Goal: Information Seeking & Learning: Learn about a topic

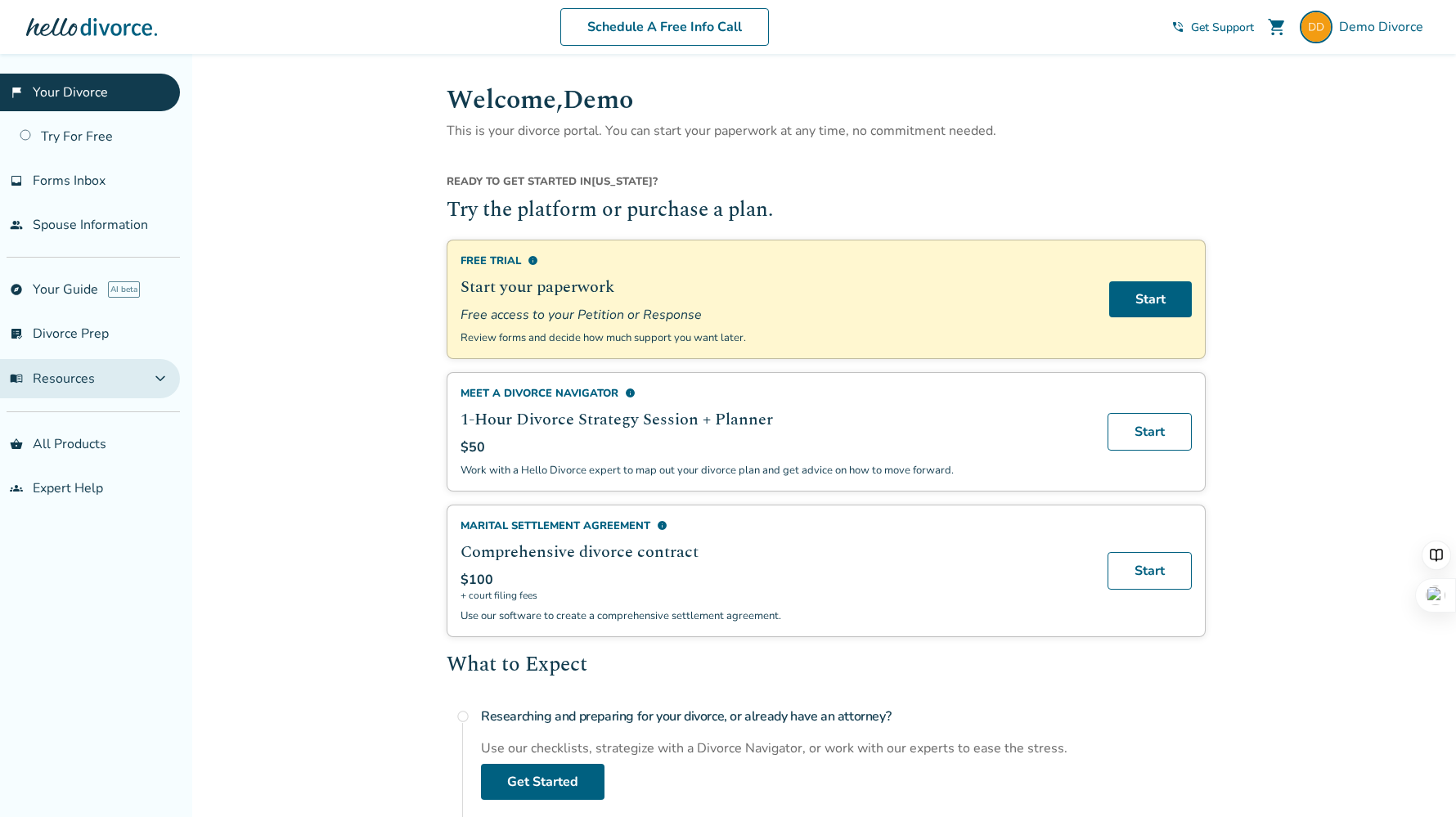
click at [122, 383] on button "menu_book Resources expand_more" at bounding box center [89, 378] width 180 height 39
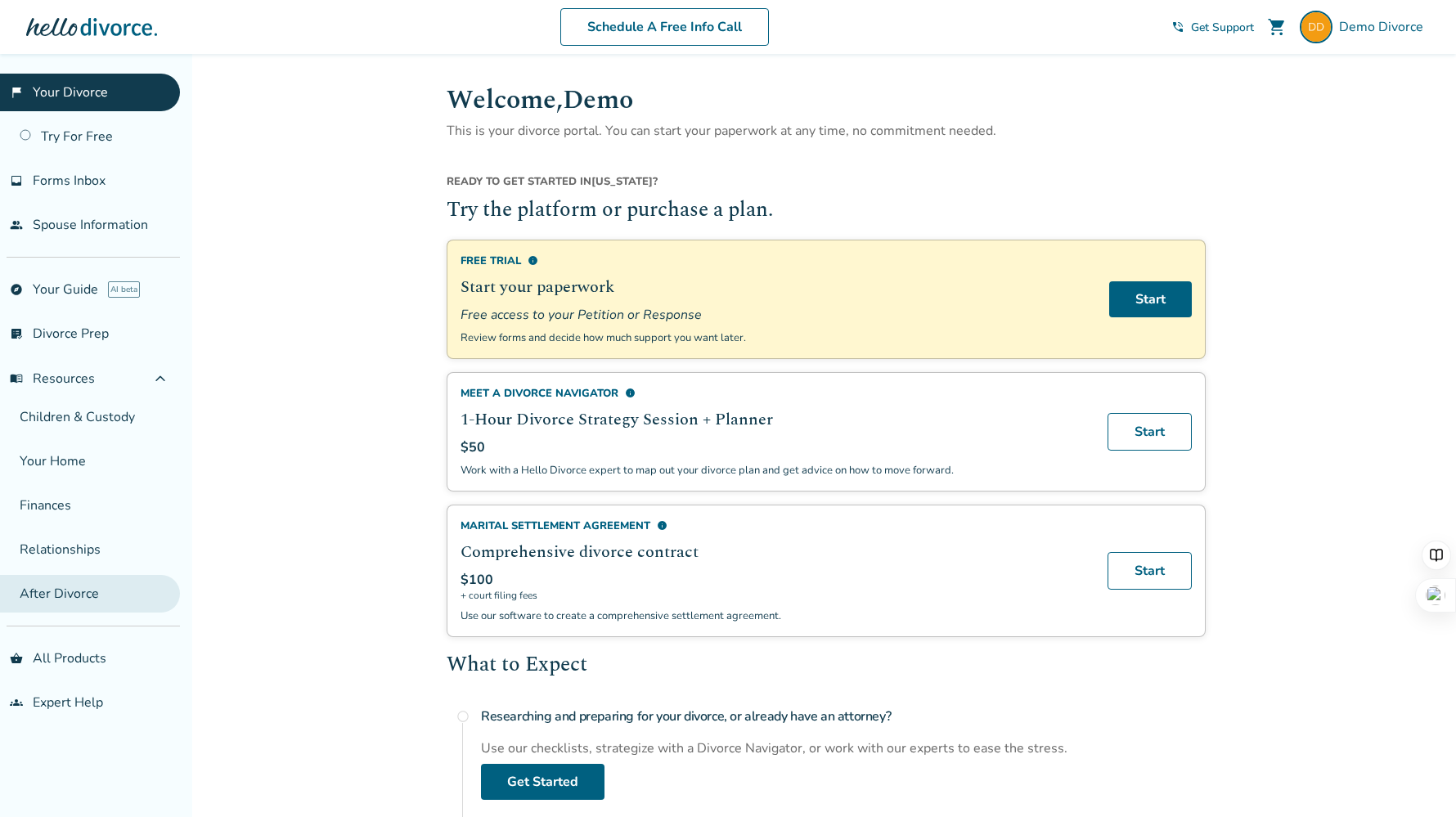
click at [99, 598] on link "After Divorce" at bounding box center [89, 594] width 180 height 38
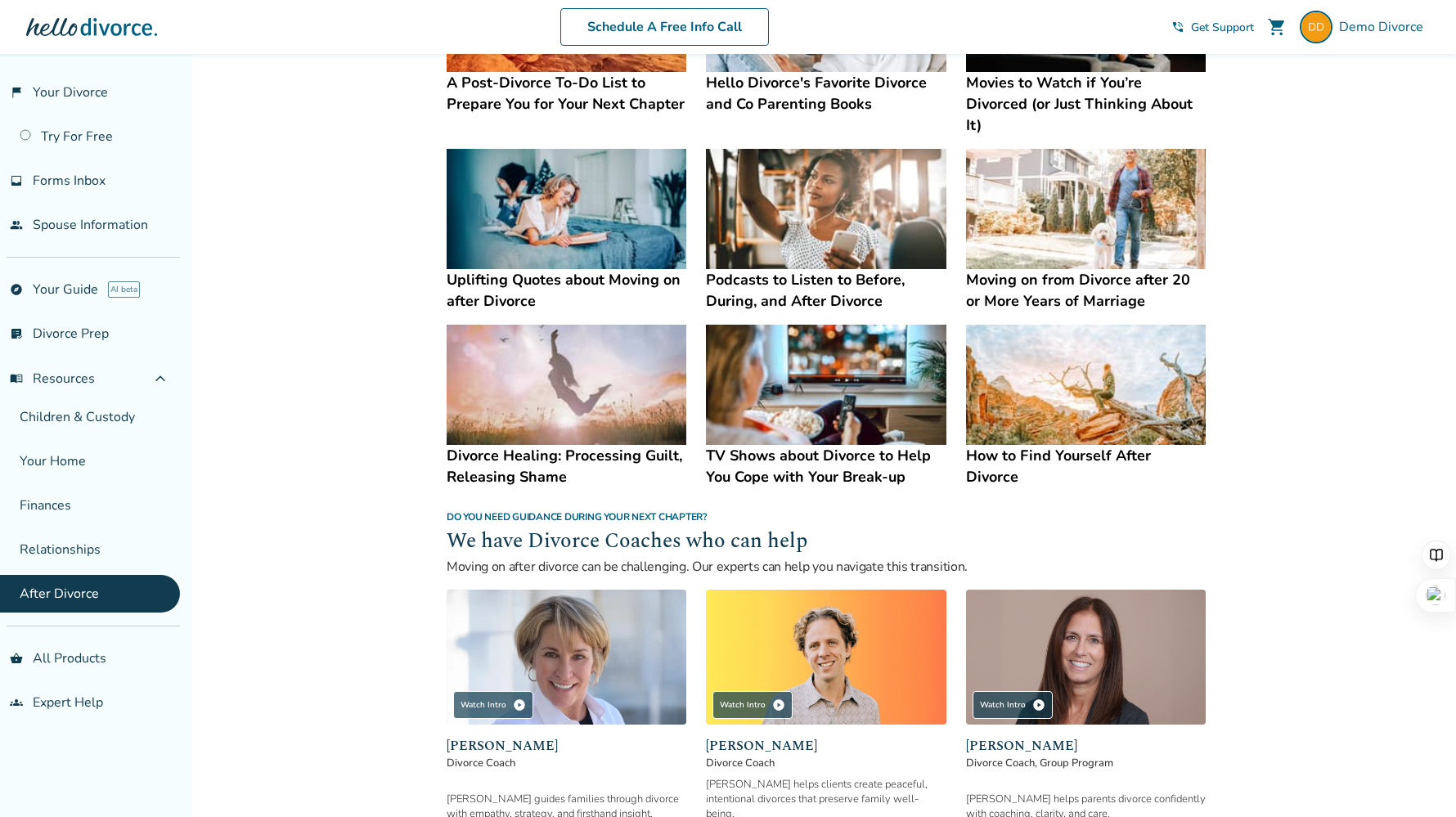
scroll to position [1101, 0]
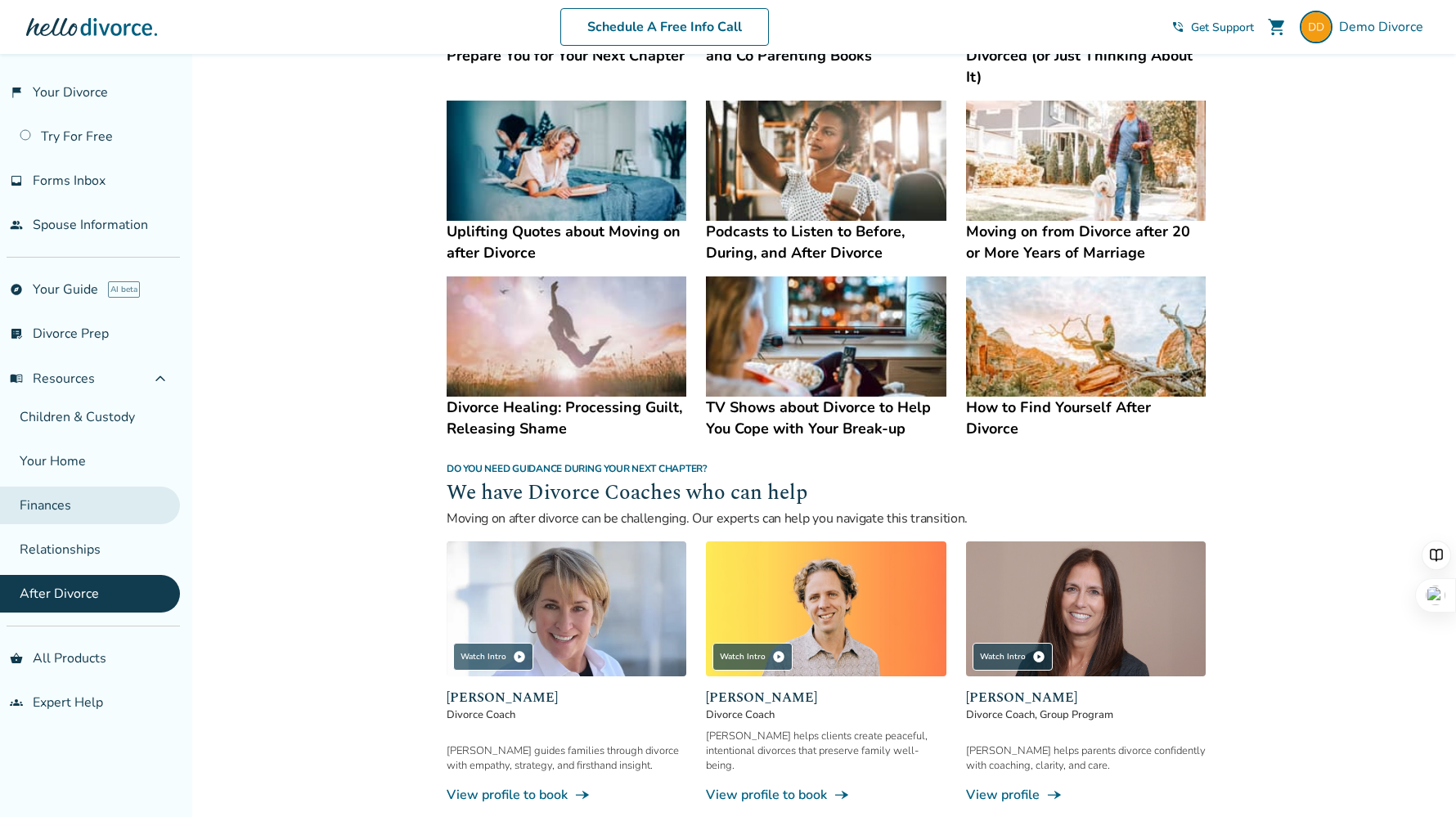
click at [81, 492] on link "Finances" at bounding box center [89, 505] width 180 height 38
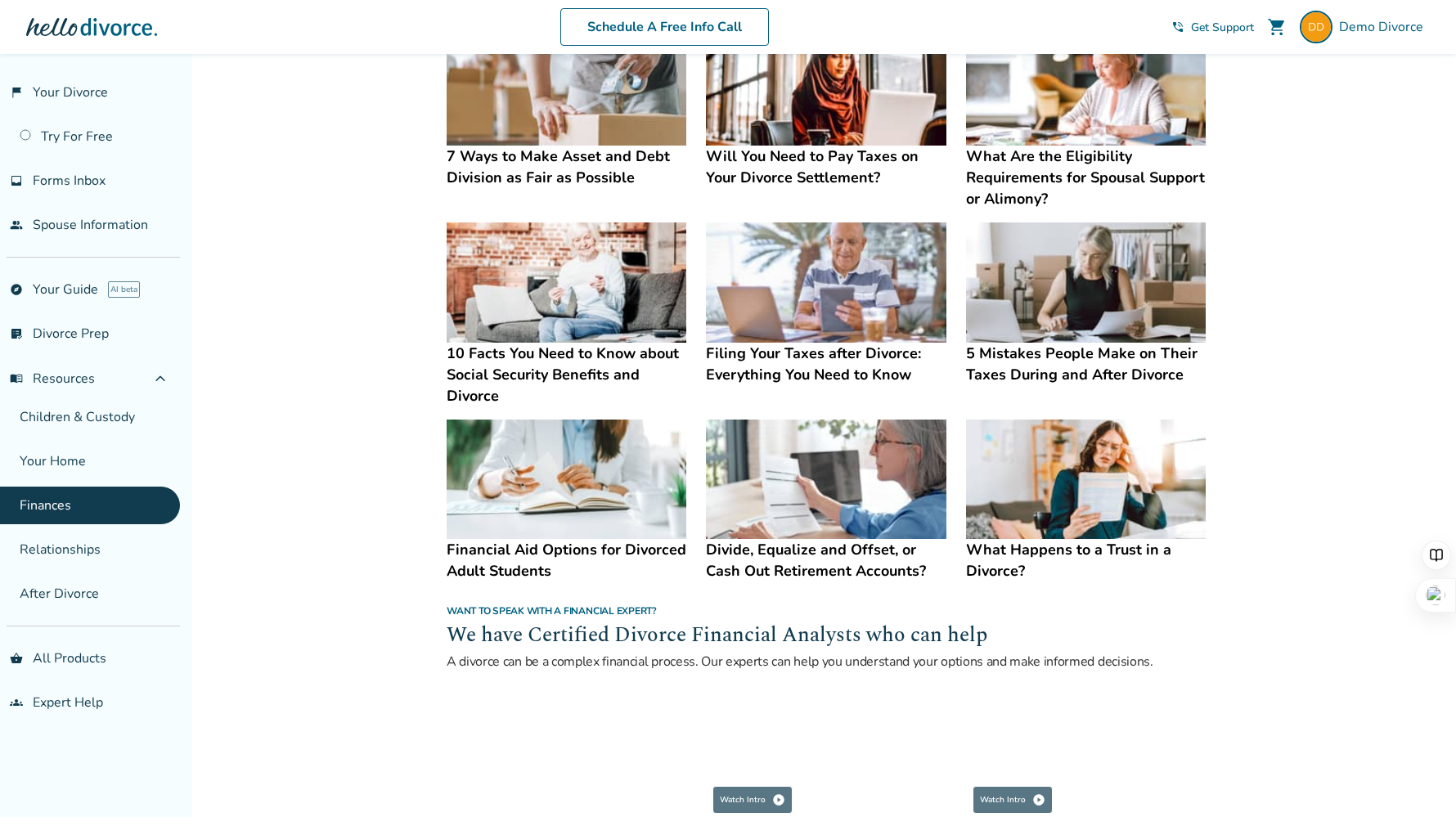
scroll to position [563, 0]
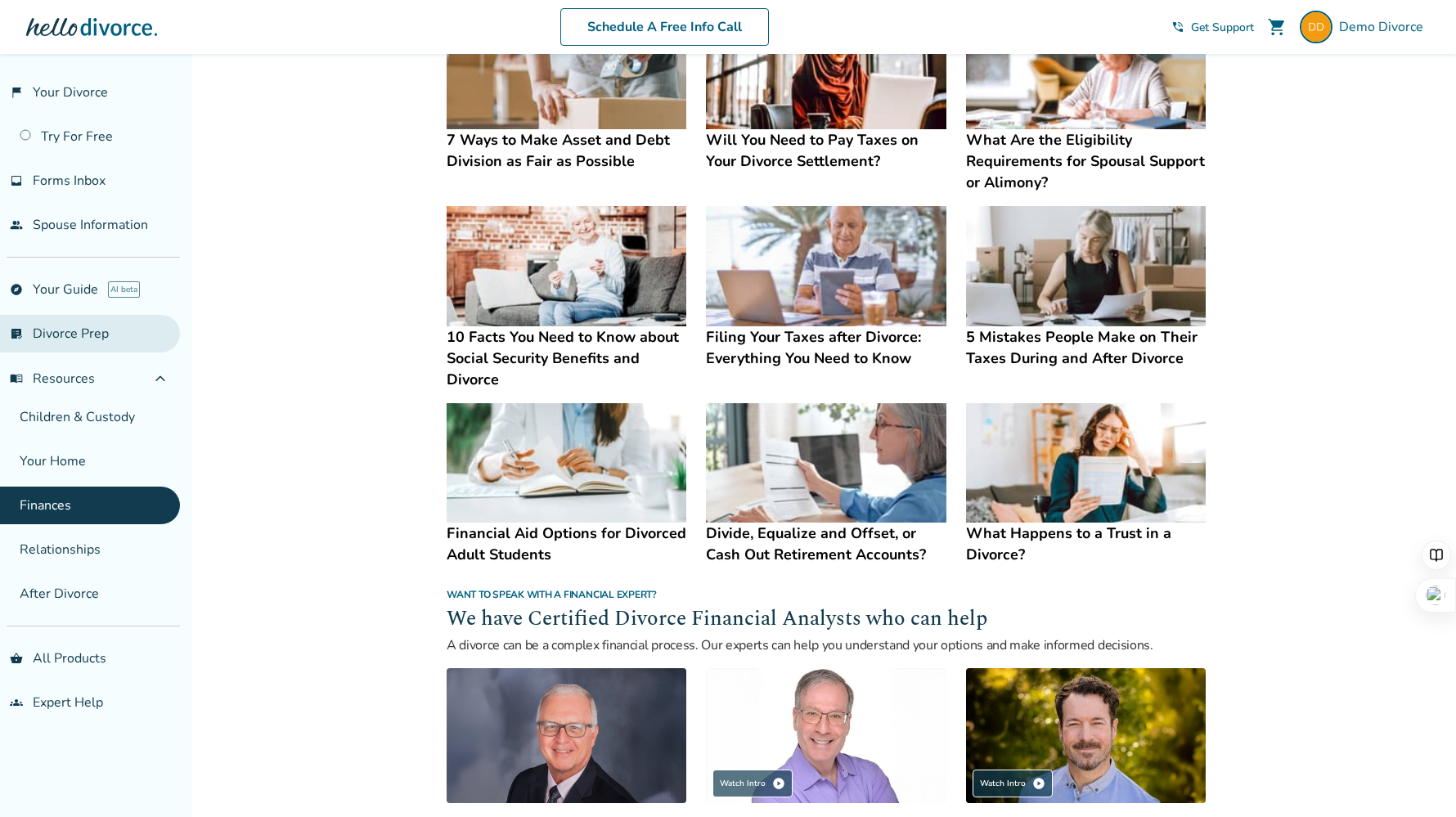
click at [69, 343] on link "list_alt_check Divorce Prep" at bounding box center [89, 334] width 180 height 38
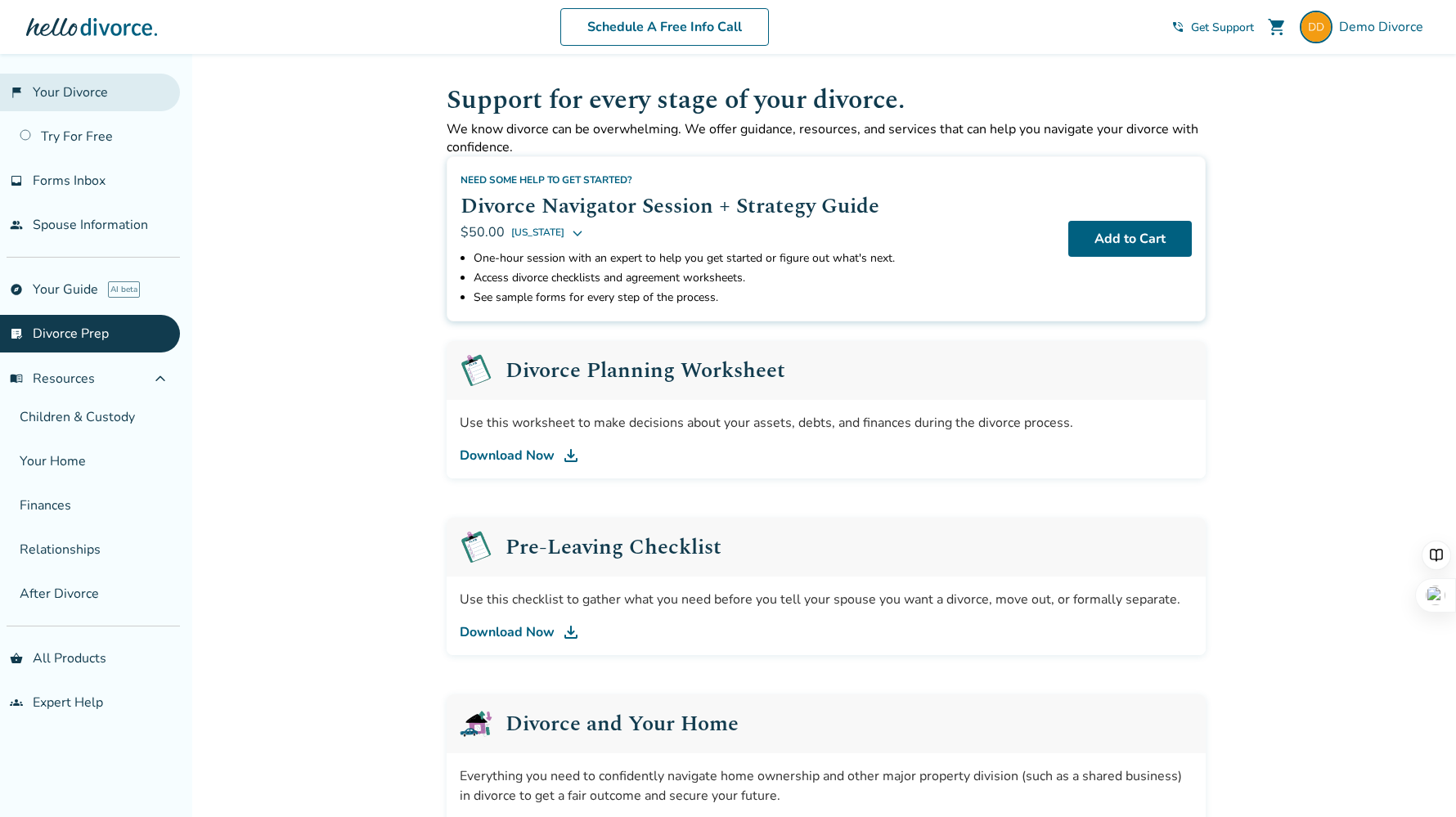
click at [75, 92] on link "flag_2 Your Divorce" at bounding box center [89, 93] width 180 height 38
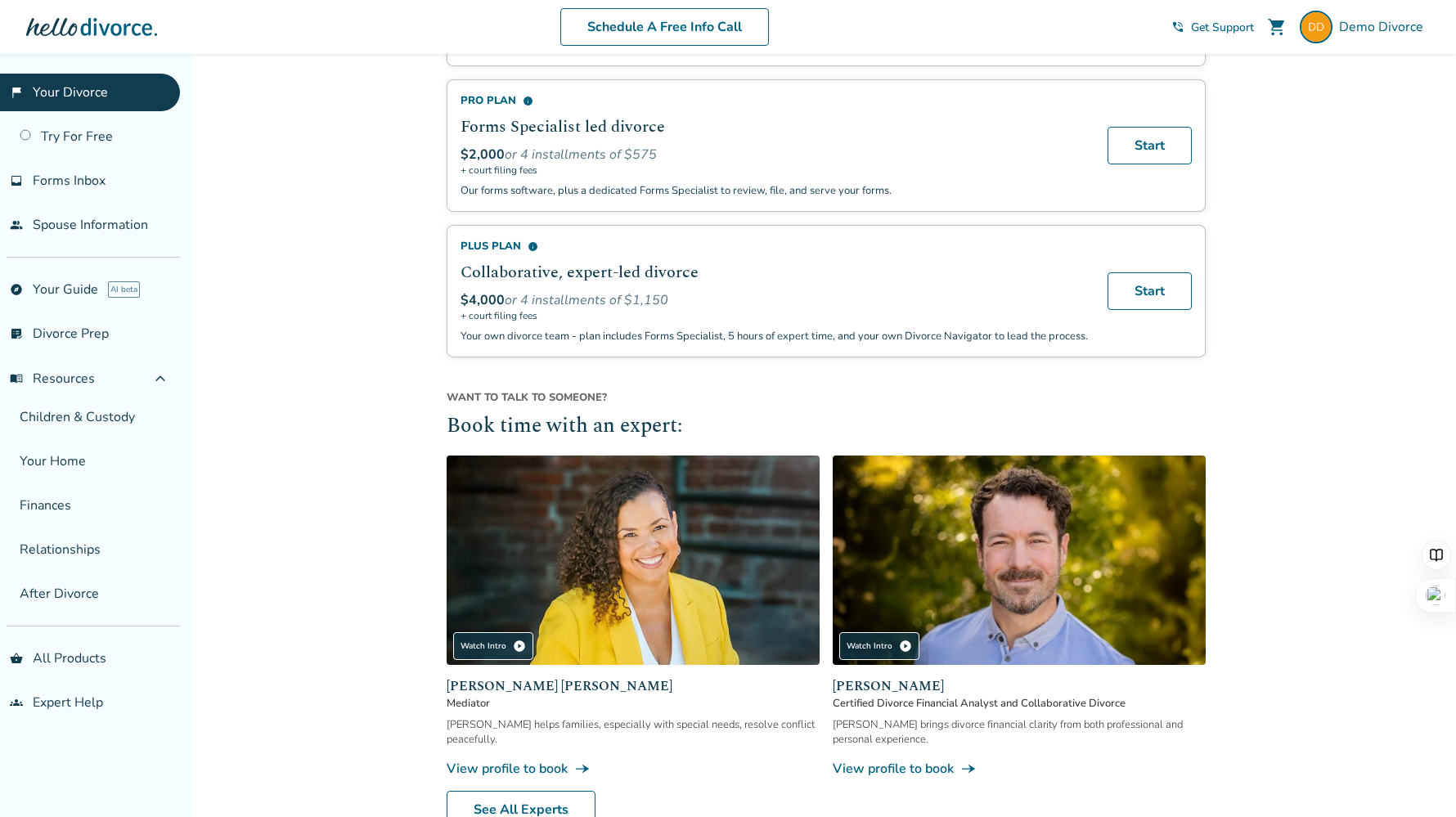
scroll to position [1302, 0]
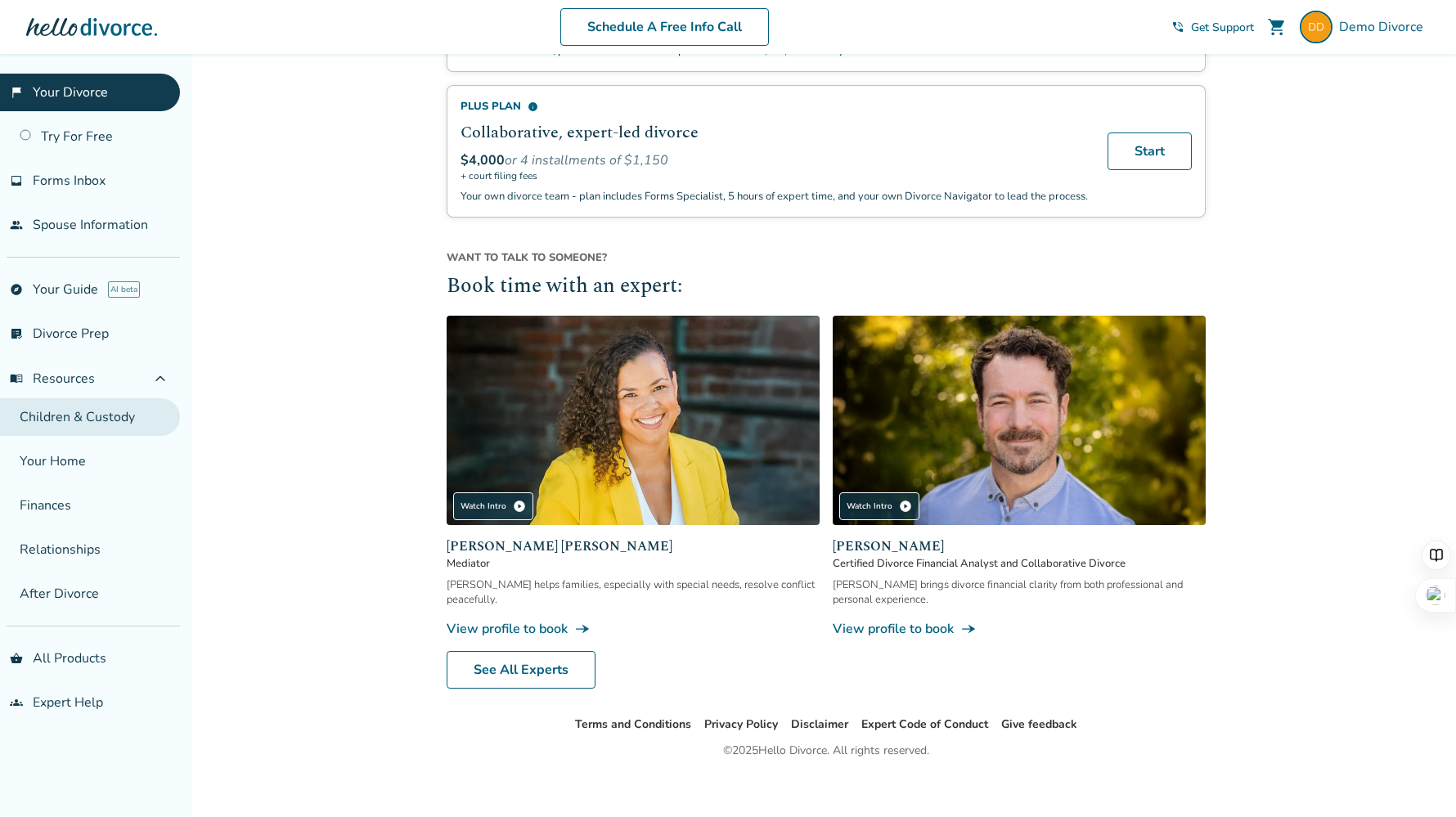
click at [108, 429] on link "Children & Custody" at bounding box center [89, 417] width 180 height 38
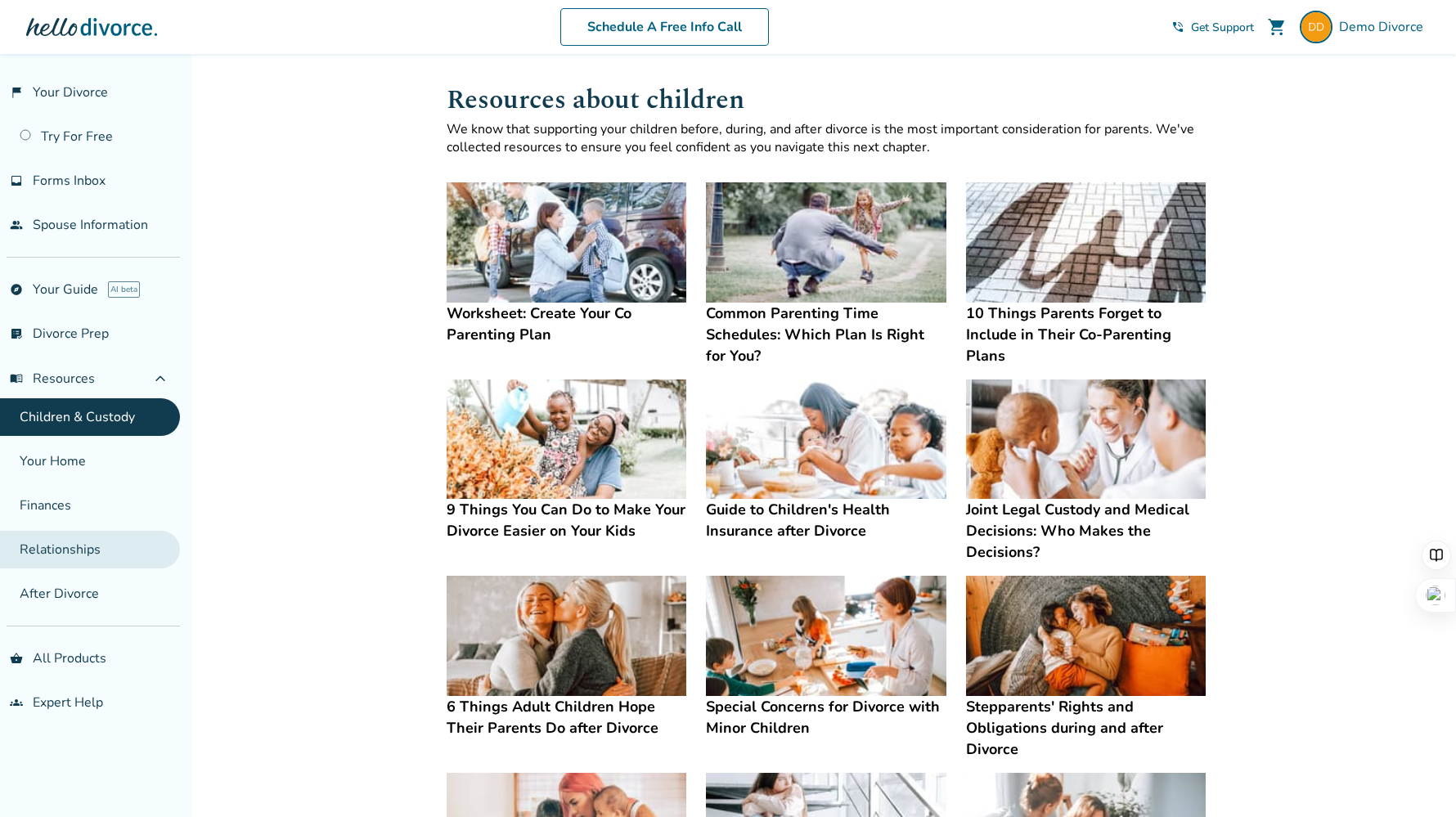
click at [41, 548] on link "Relationships" at bounding box center [89, 550] width 180 height 38
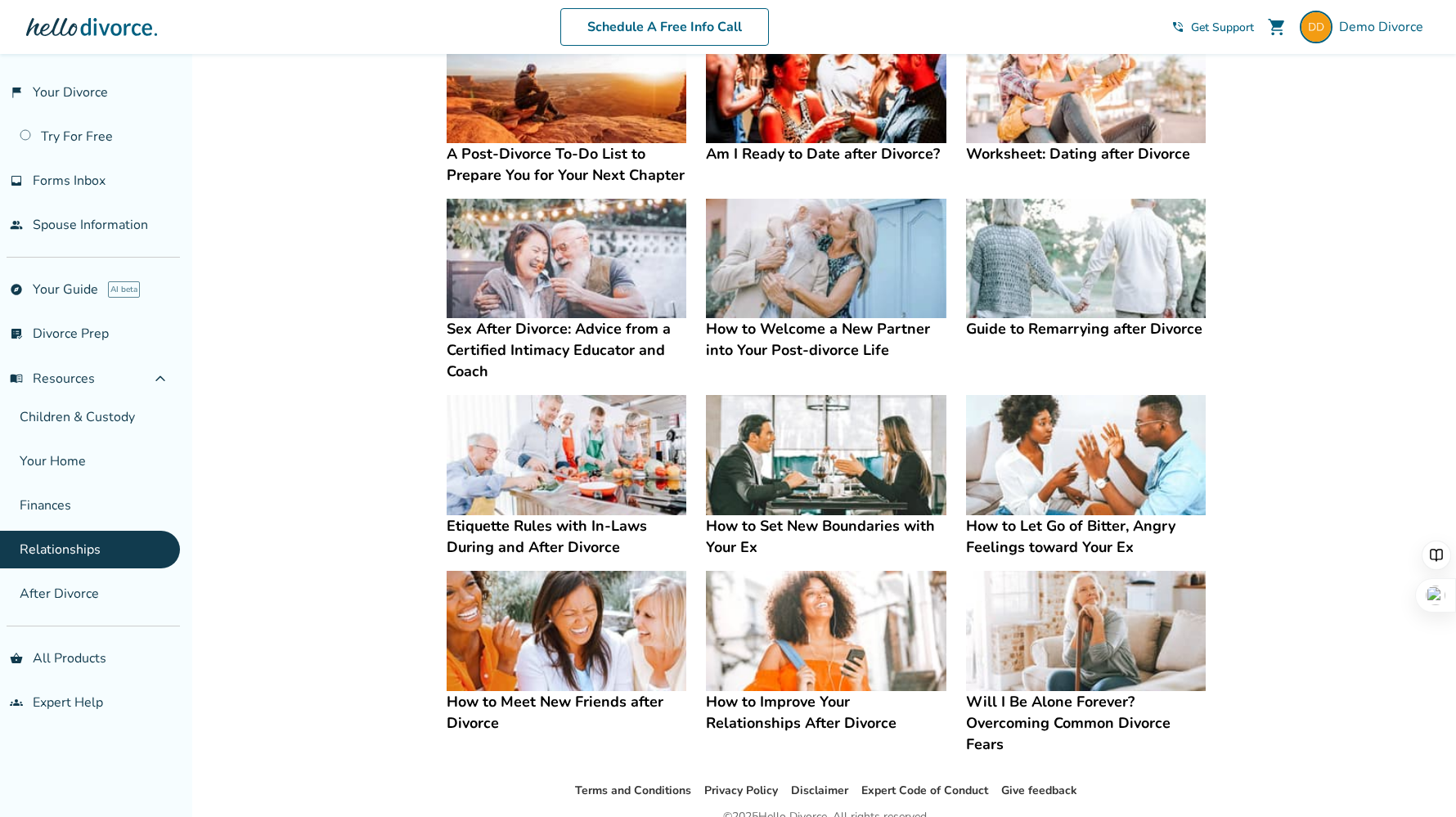
scroll to position [238, 0]
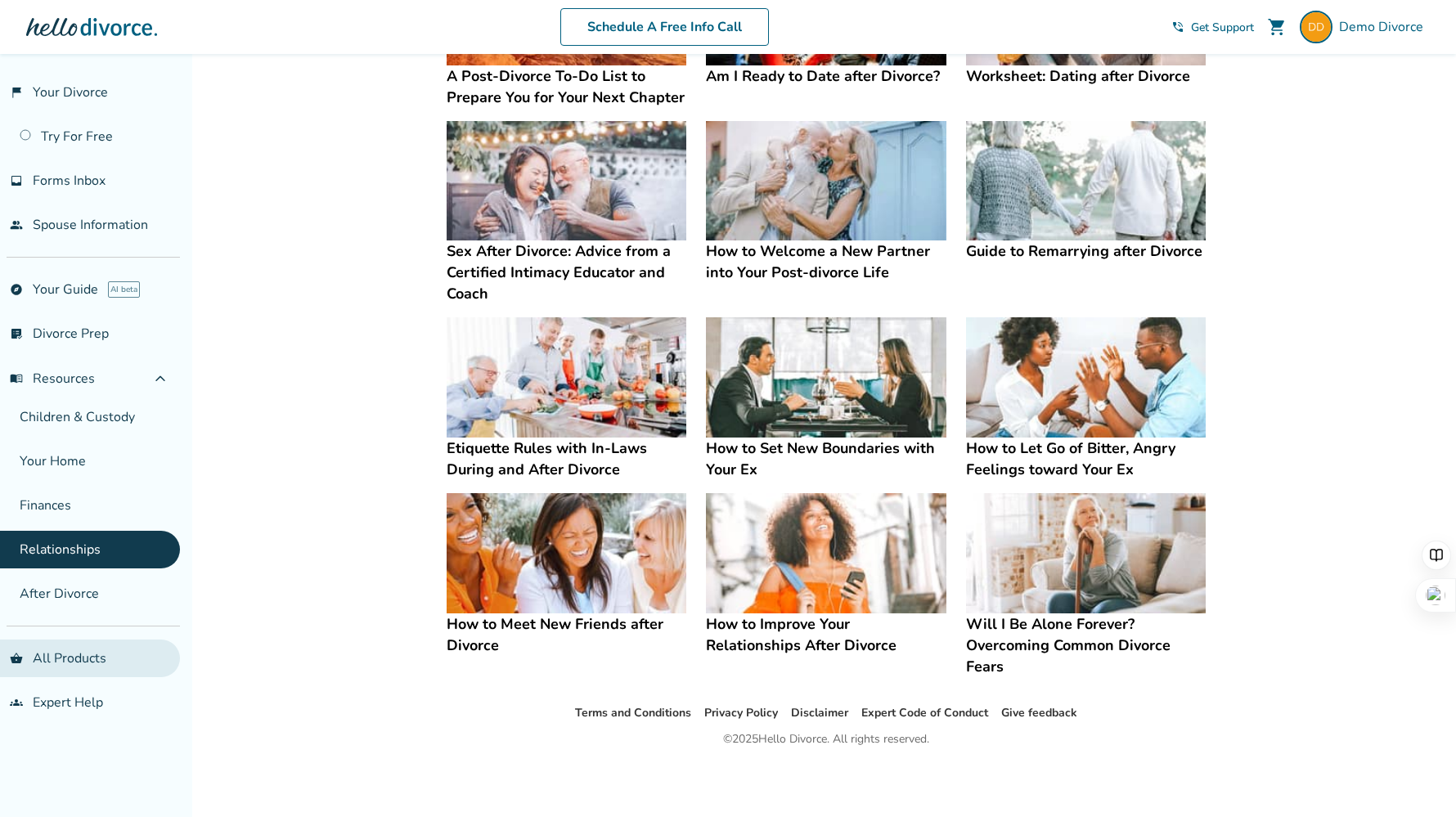
click at [104, 649] on link "shopping_basket All Products" at bounding box center [89, 659] width 180 height 38
